Goal: Book appointment/travel/reservation

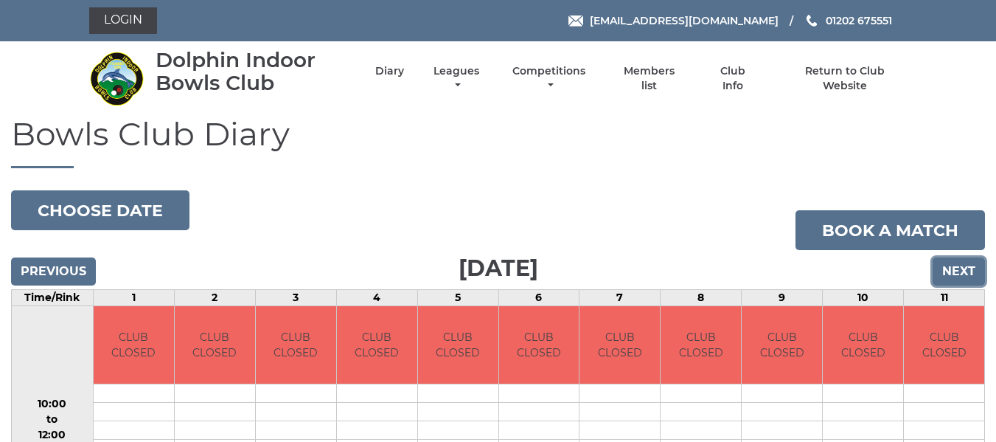
click at [963, 279] on input "Next" at bounding box center [959, 271] width 52 height 28
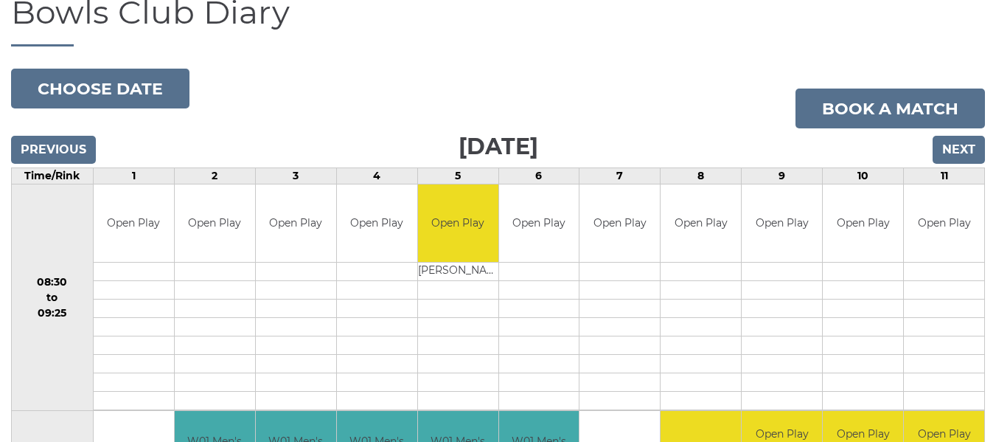
scroll to position [147, 0]
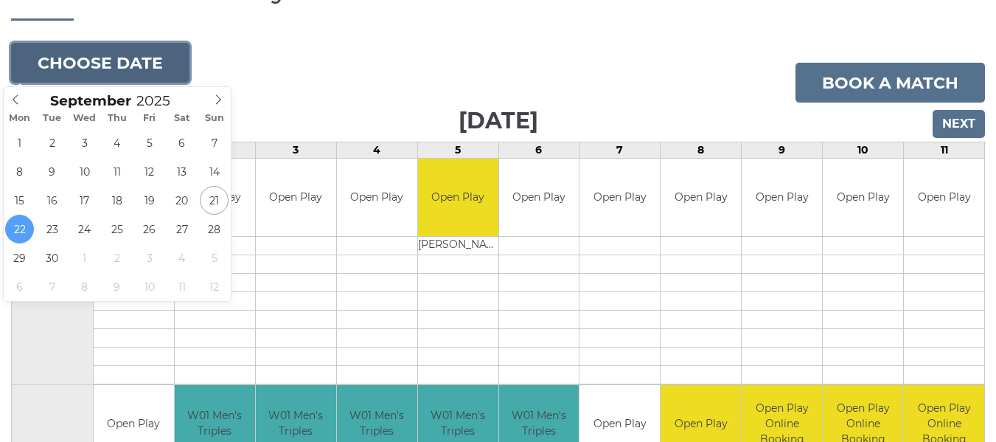
click at [94, 54] on button "Choose date" at bounding box center [100, 63] width 178 height 40
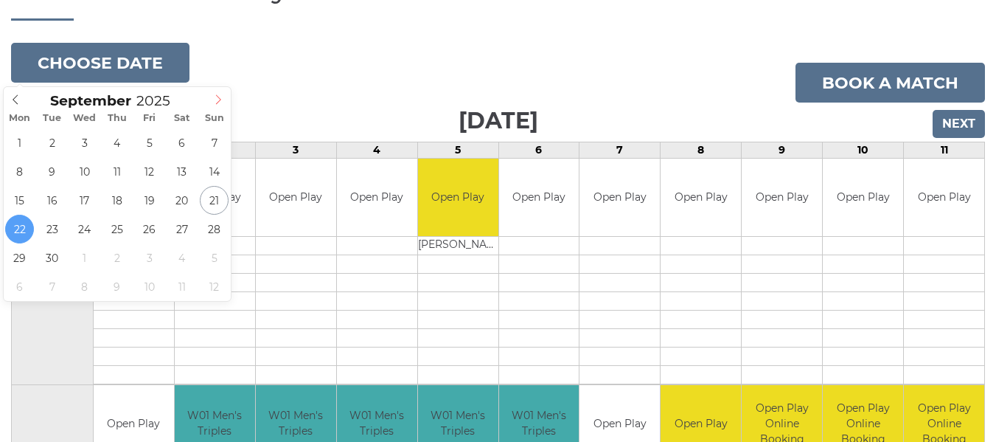
click at [225, 99] on span at bounding box center [218, 97] width 24 height 21
type input "2025-10-06"
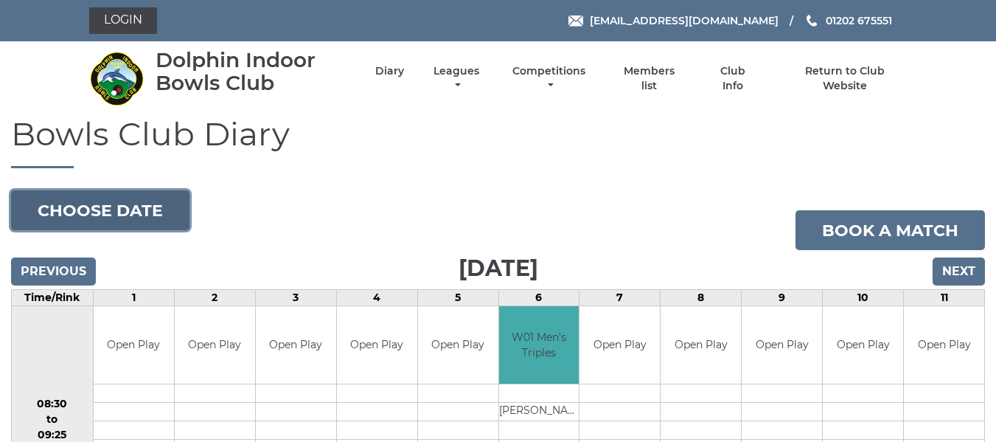
click at [102, 206] on button "Choose date" at bounding box center [100, 210] width 178 height 40
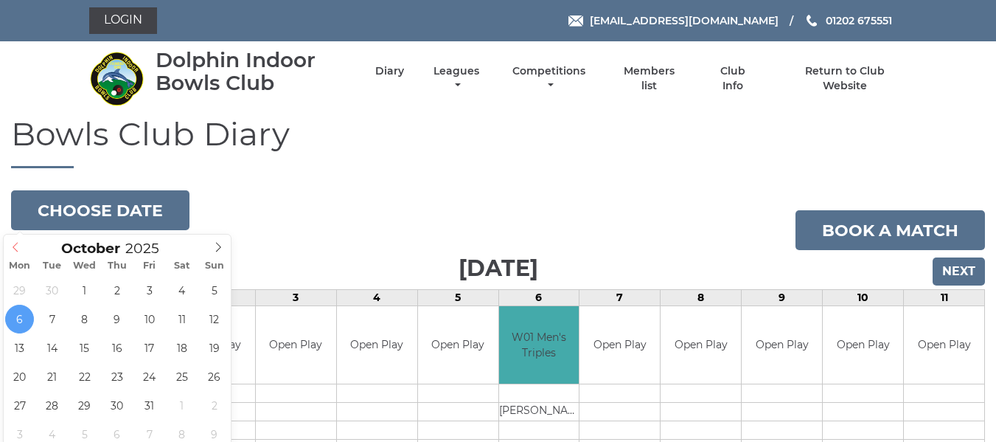
click at [13, 251] on icon at bounding box center [15, 247] width 10 height 10
type input "2025-09-24"
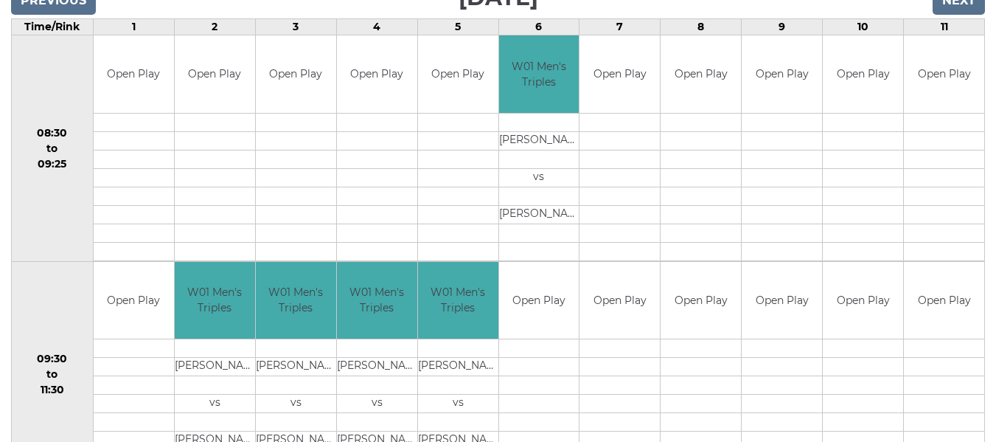
scroll to position [147, 0]
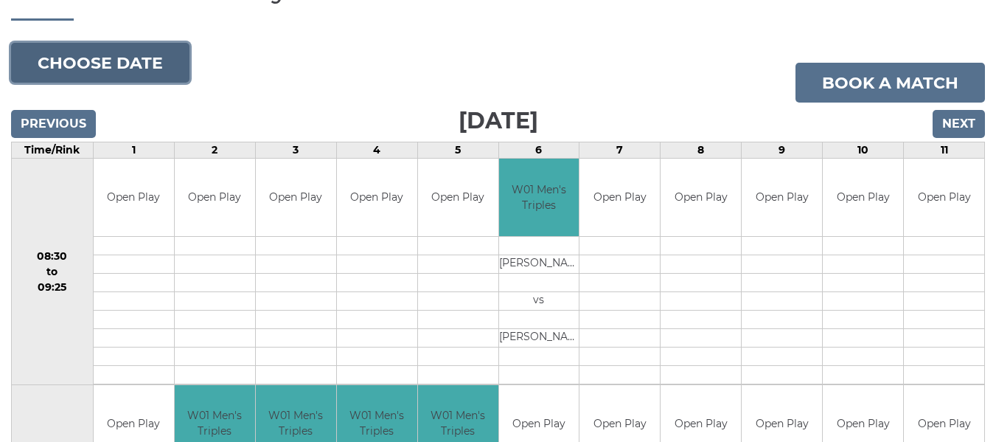
click at [102, 61] on button "Choose date" at bounding box center [100, 63] width 178 height 40
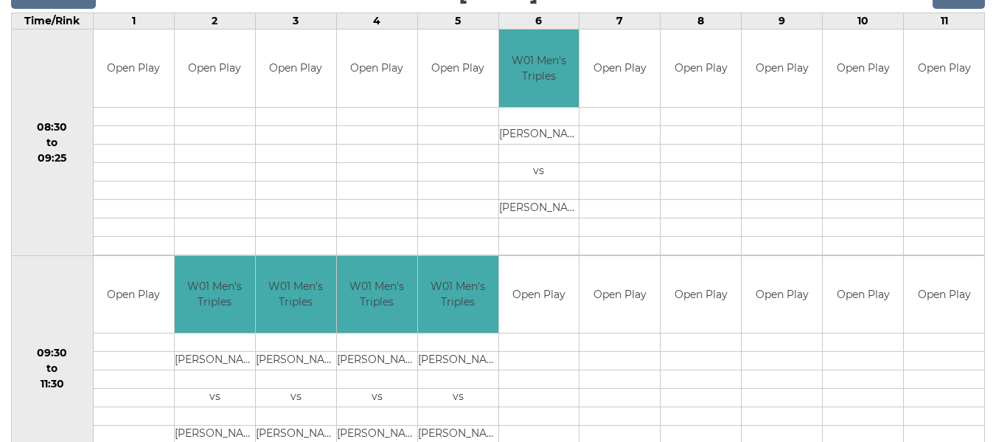
scroll to position [295, 0]
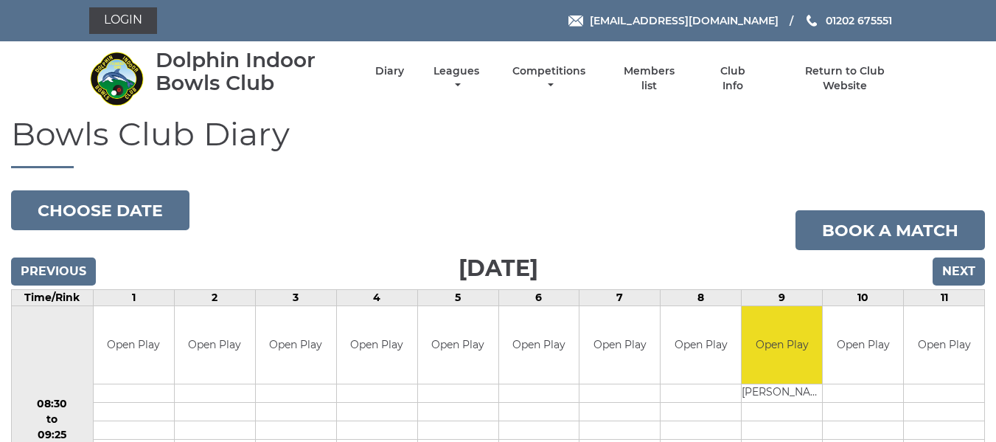
scroll to position [590, 0]
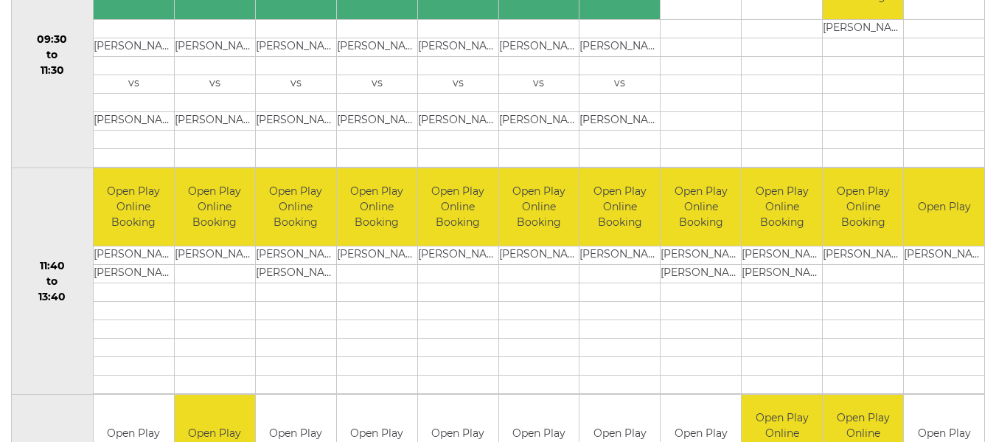
drag, startPoint x: 0, startPoint y: 0, endPoint x: 913, endPoint y: 286, distance: 956.4
click at [916, 285] on td at bounding box center [944, 291] width 80 height 18
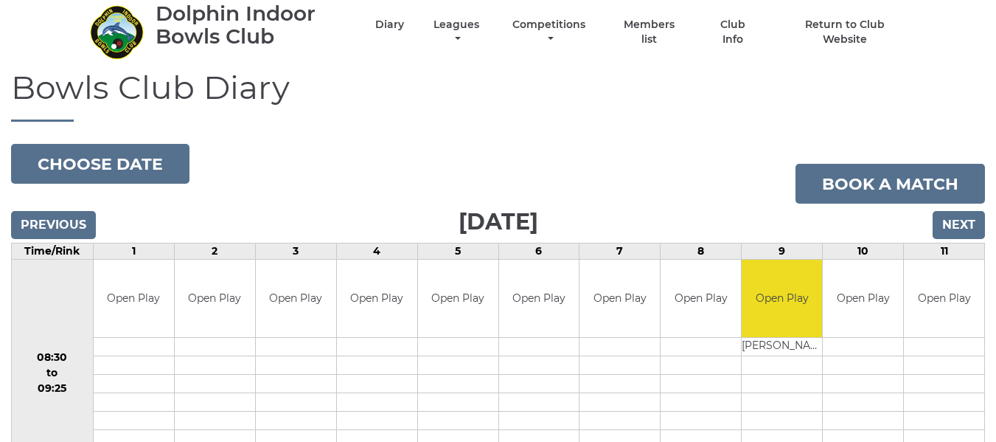
scroll to position [0, 0]
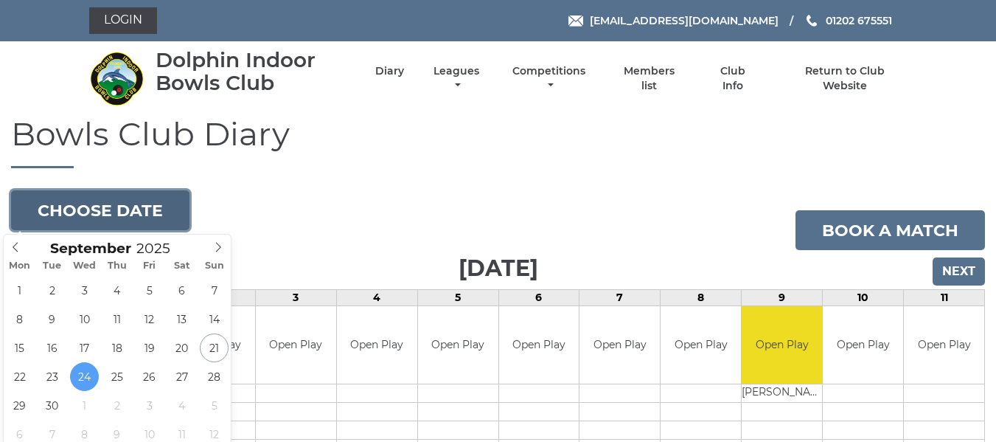
click at [86, 212] on button "Choose date" at bounding box center [100, 210] width 178 height 40
type input "[DATE]"
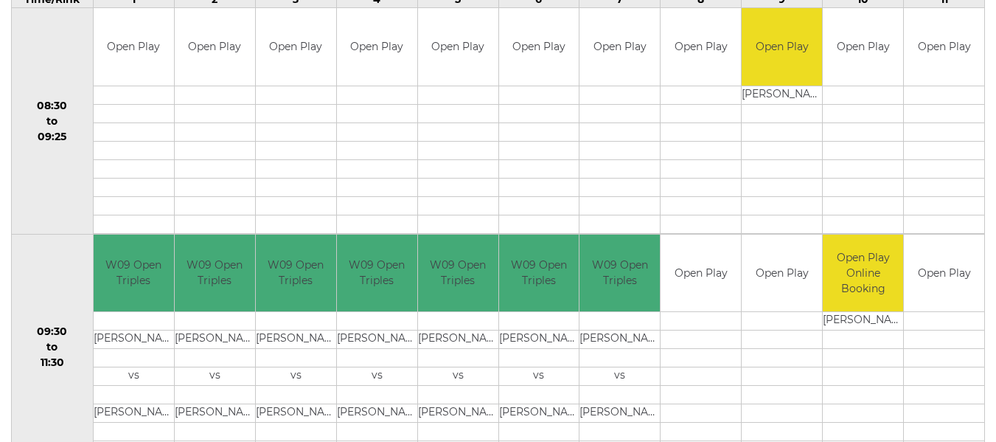
scroll to position [295, 0]
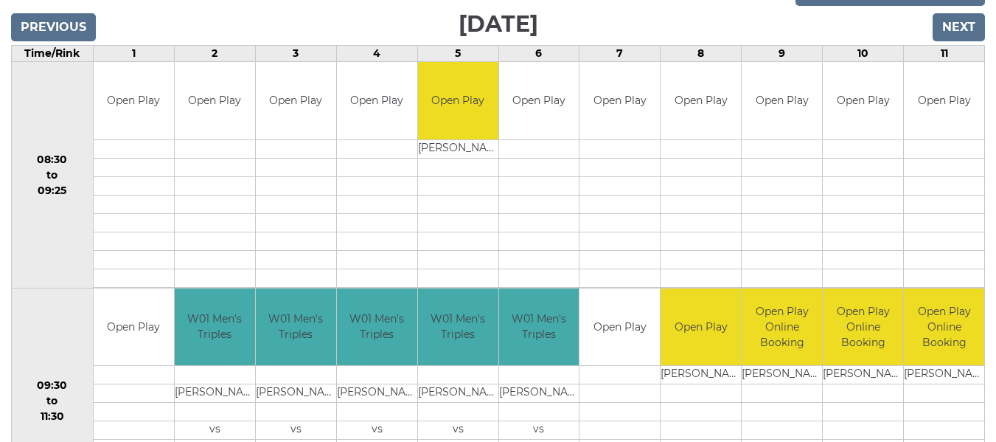
scroll to position [74, 0]
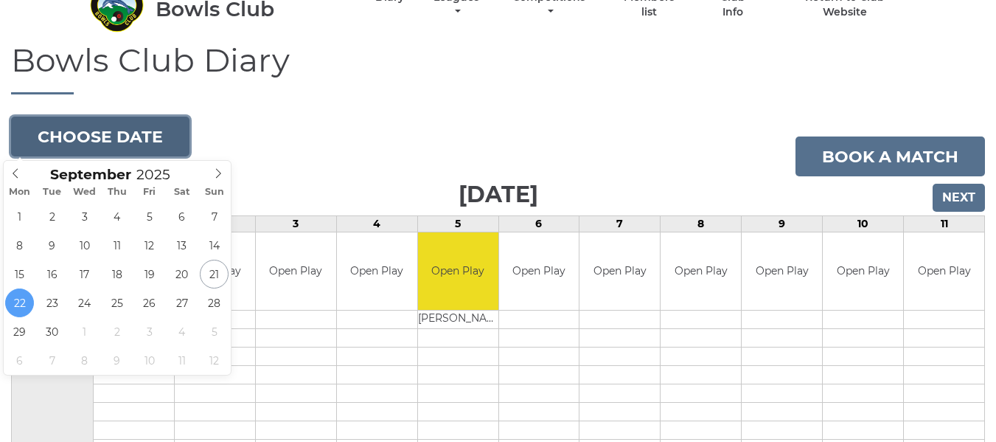
click at [114, 138] on button "Choose date" at bounding box center [100, 136] width 178 height 40
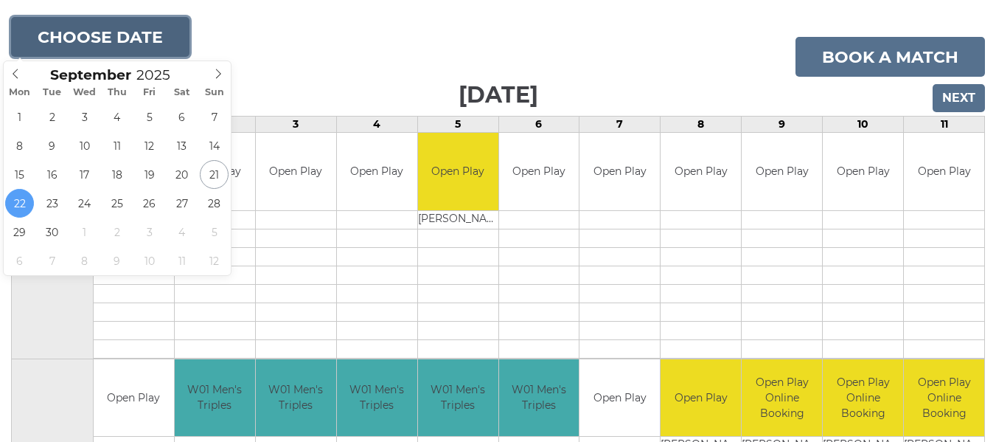
scroll to position [147, 0]
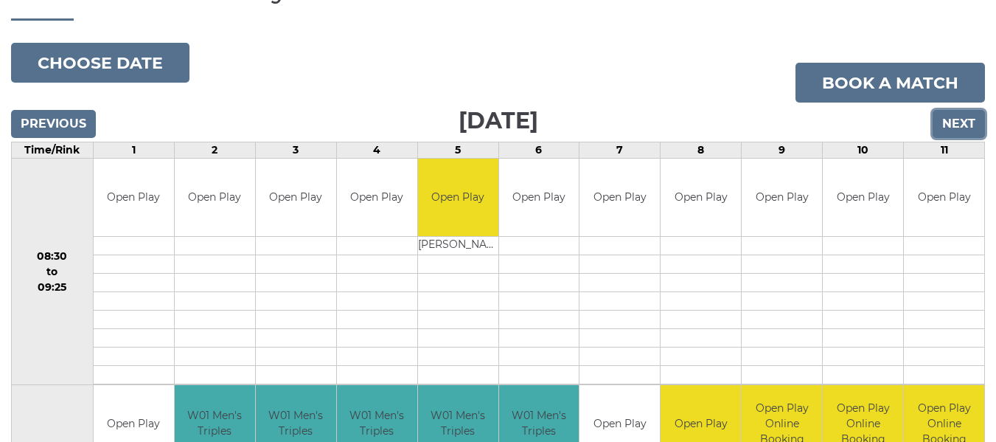
click at [980, 127] on input "Next" at bounding box center [959, 124] width 52 height 28
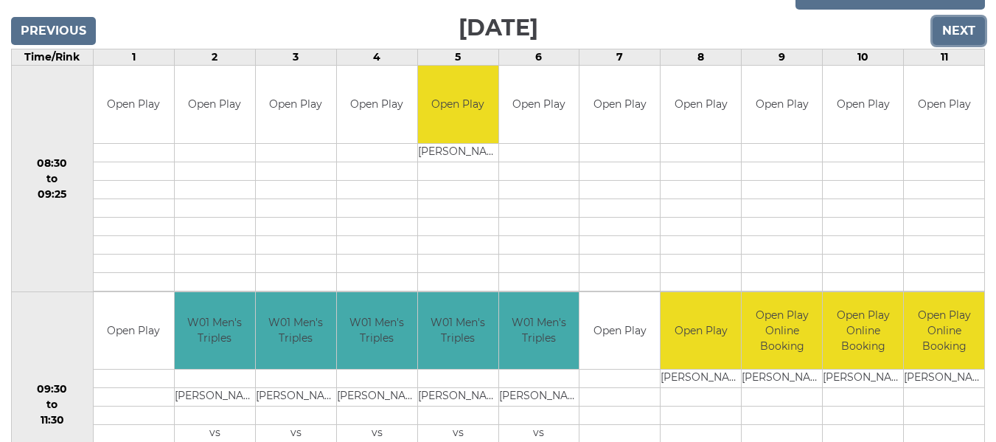
scroll to position [221, 0]
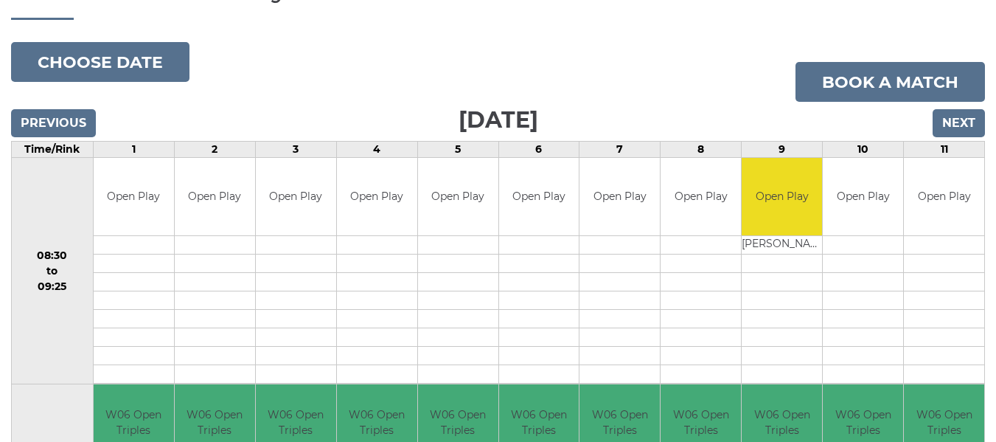
scroll to position [147, 0]
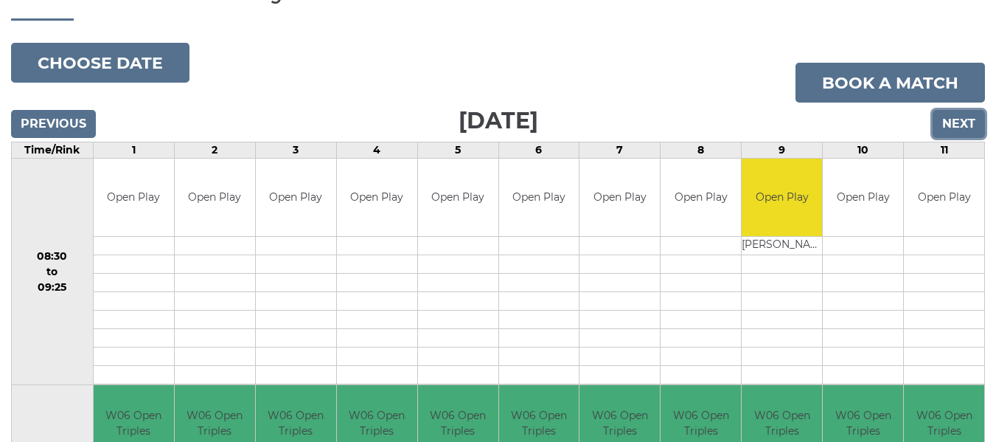
click at [949, 120] on input "Next" at bounding box center [959, 124] width 52 height 28
click at [952, 120] on input "Next" at bounding box center [959, 124] width 52 height 28
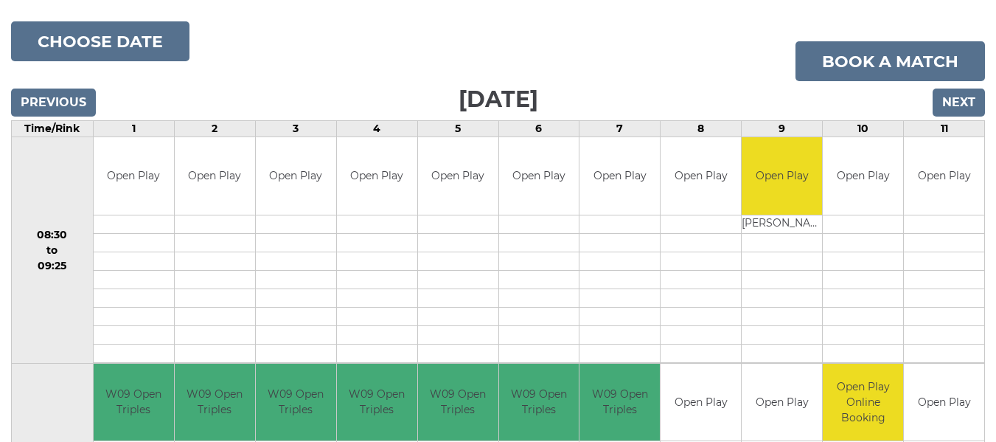
scroll to position [147, 0]
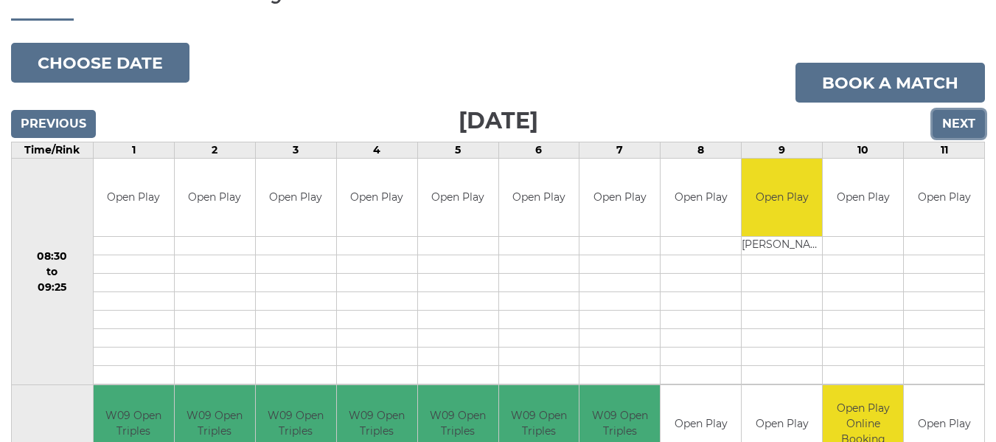
click at [949, 121] on input "Next" at bounding box center [959, 124] width 52 height 28
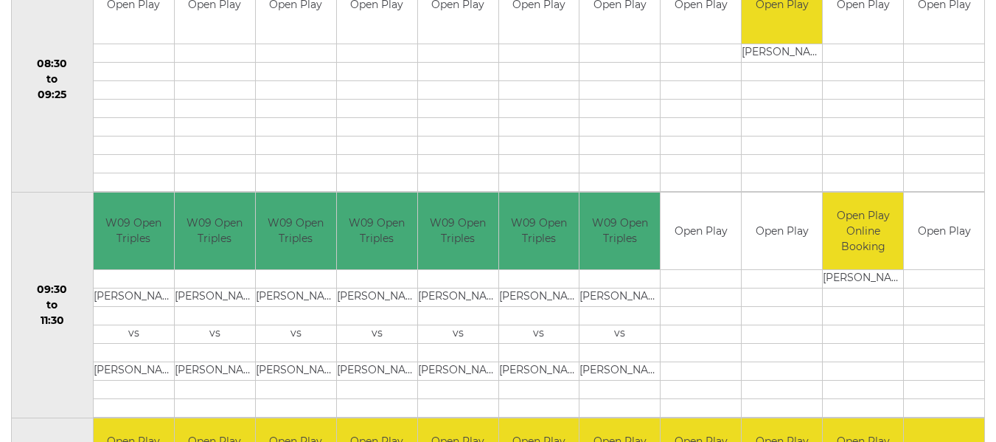
scroll to position [369, 0]
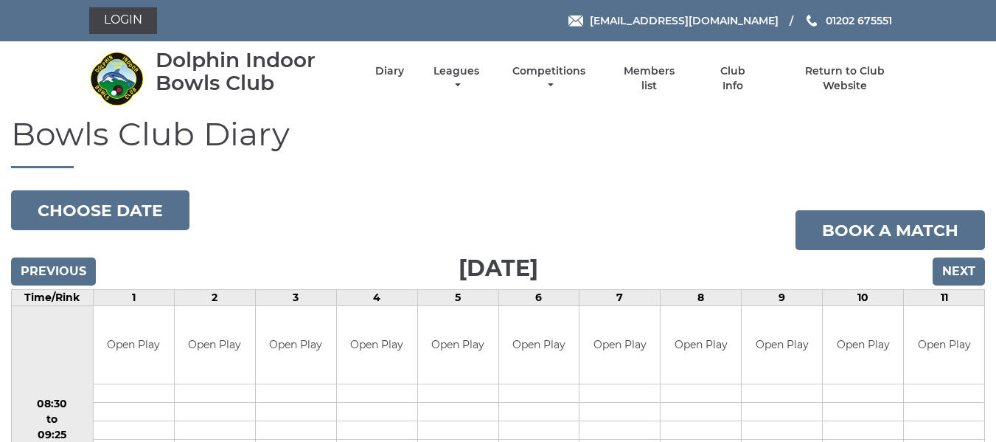
scroll to position [147, 0]
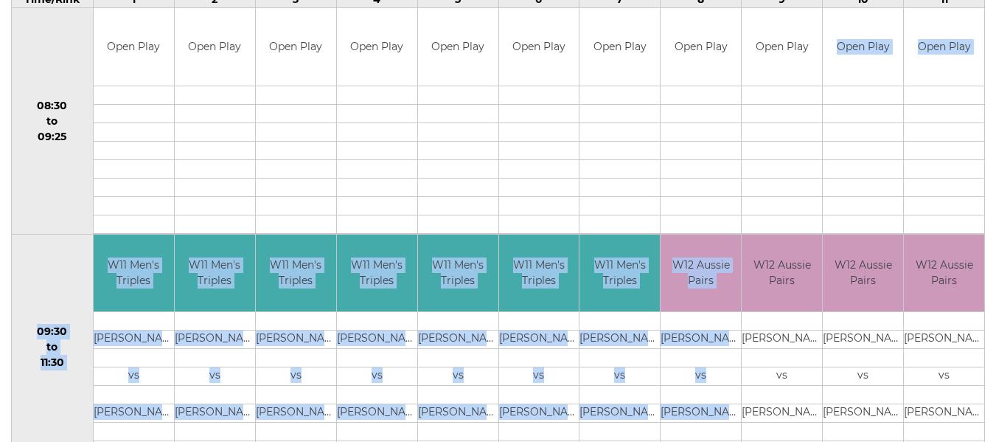
drag, startPoint x: 778, startPoint y: 372, endPoint x: 658, endPoint y: 476, distance: 158.9
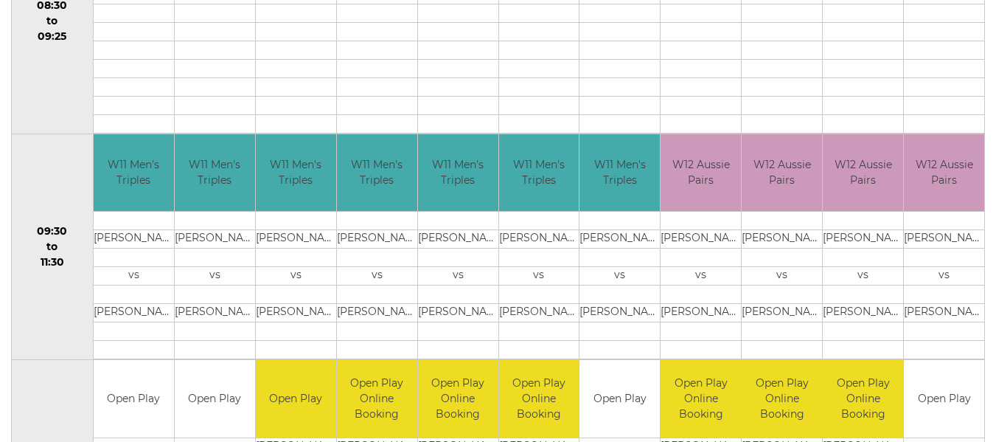
click at [689, 77] on td at bounding box center [700, 86] width 80 height 18
